Goal: Go to known website: Access a specific website the user already knows

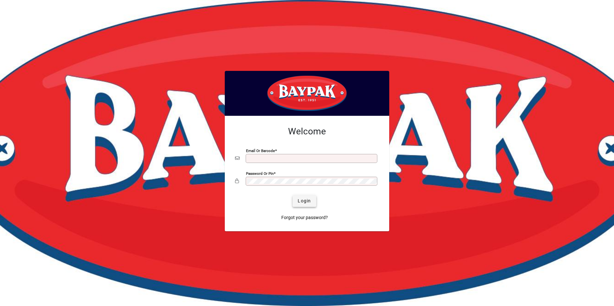
type input "**********"
click at [311, 203] on span "Login" at bounding box center [304, 201] width 13 height 7
